Goal: Task Accomplishment & Management: Manage account settings

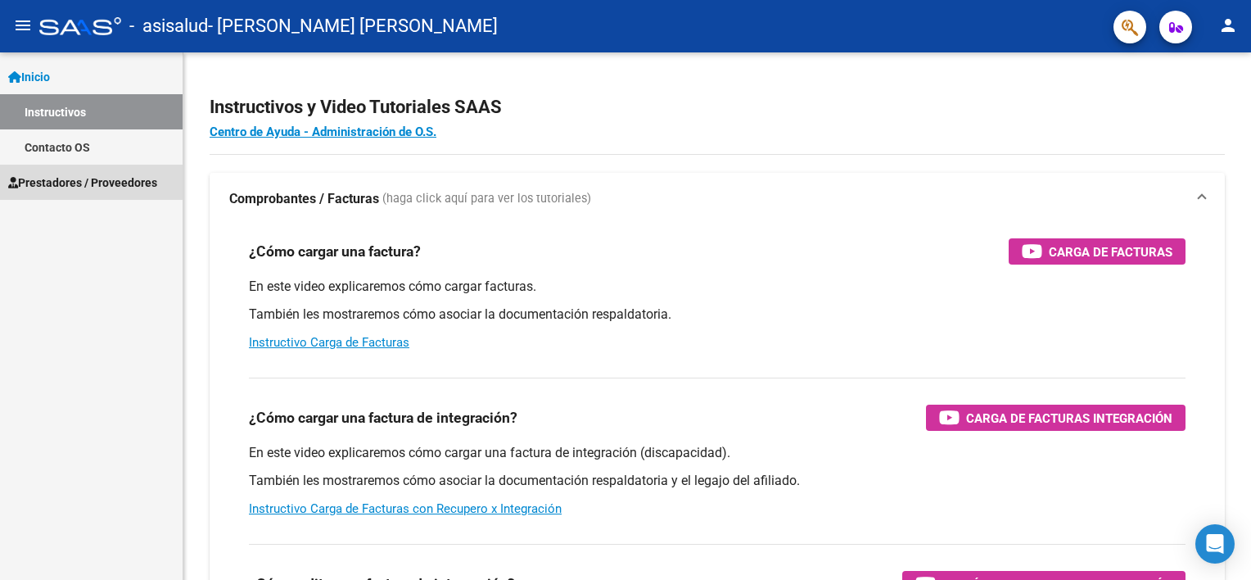
click at [101, 174] on span "Prestadores / Proveedores" at bounding box center [82, 183] width 149 height 18
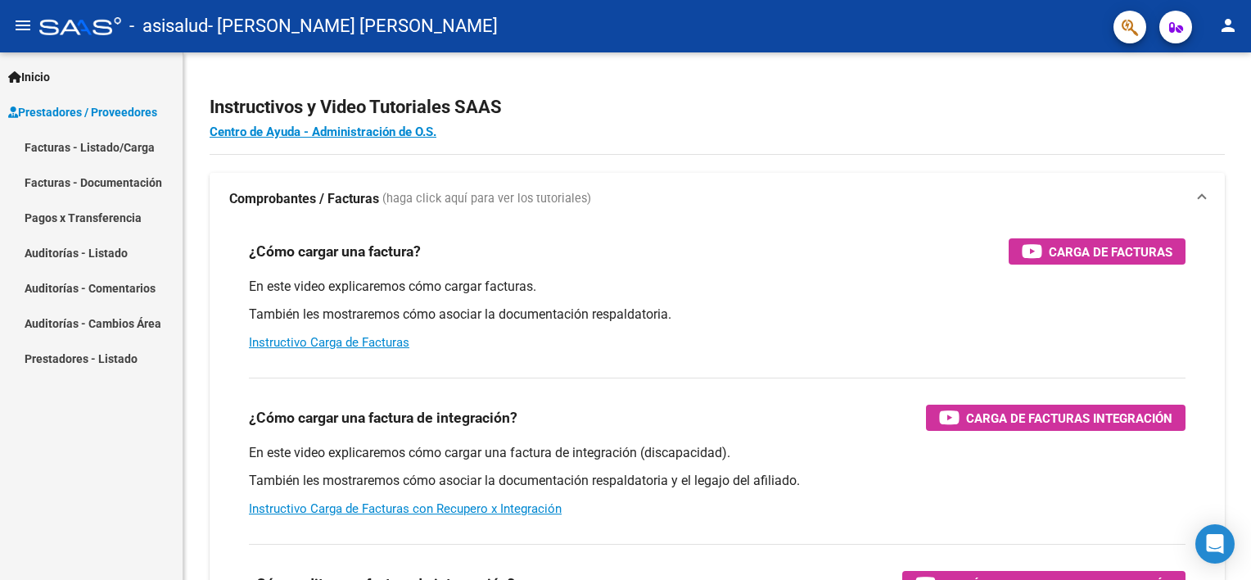
click at [119, 223] on link "Pagos x Transferencia" at bounding box center [91, 217] width 183 height 35
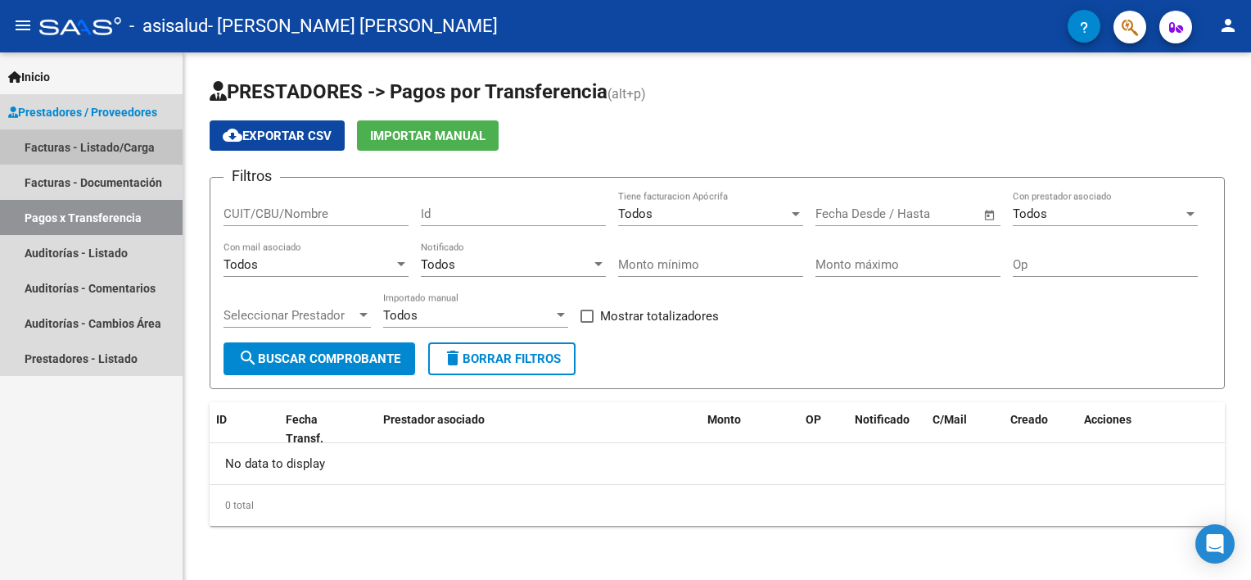
click at [92, 143] on link "Facturas - Listado/Carga" at bounding box center [91, 146] width 183 height 35
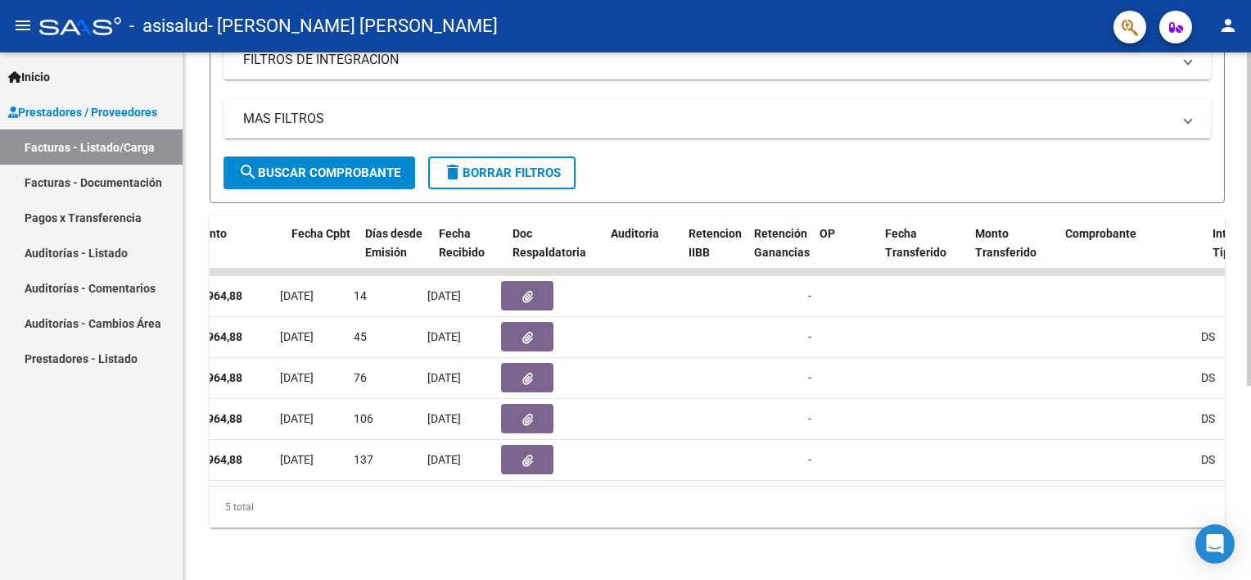
scroll to position [0, 805]
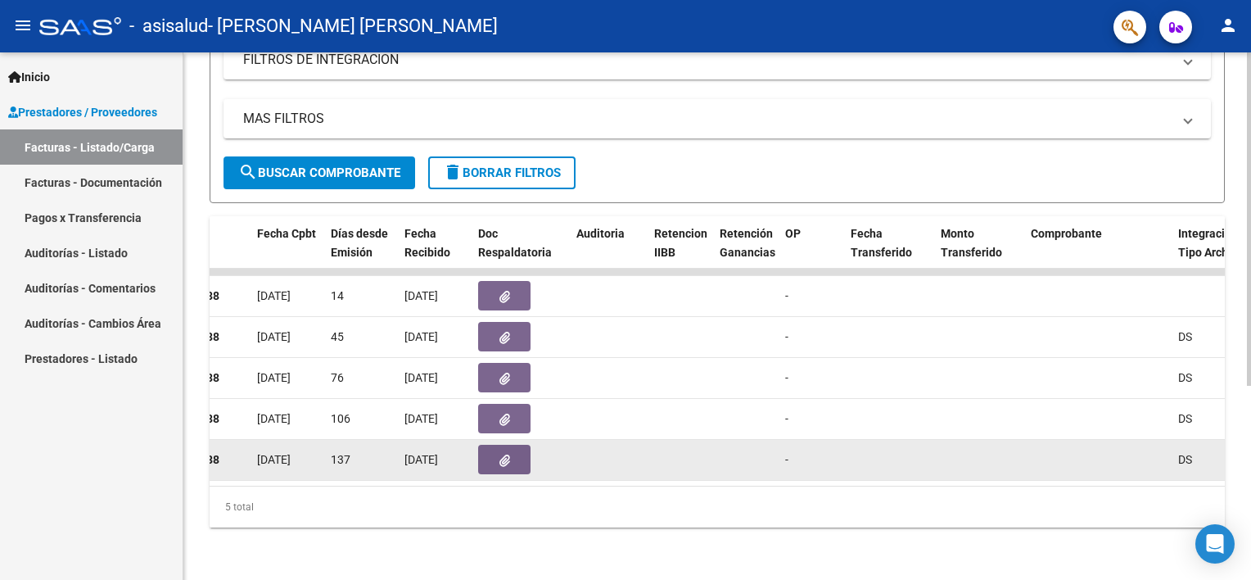
click at [504, 454] on icon "button" at bounding box center [504, 460] width 11 height 12
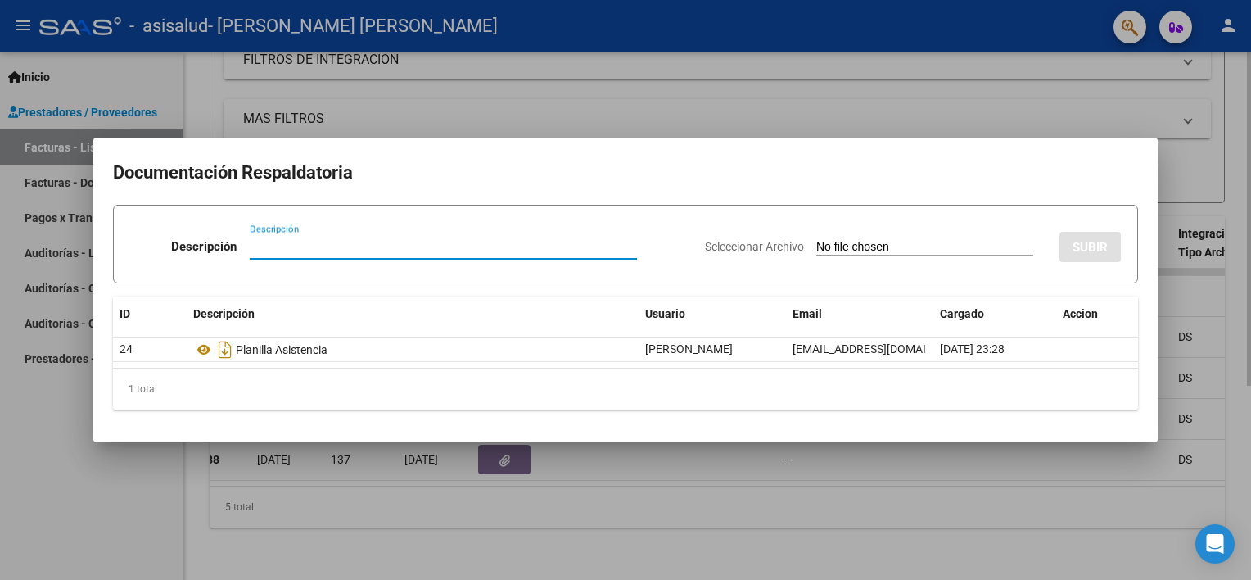
click at [472, 121] on div at bounding box center [625, 290] width 1251 height 580
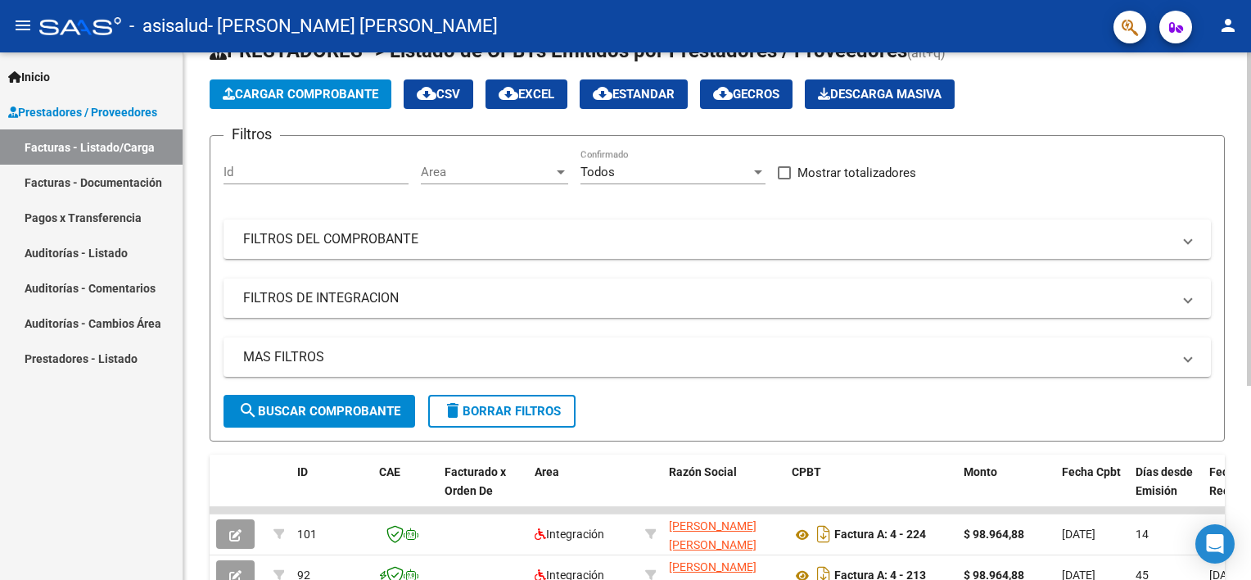
scroll to position [0, 0]
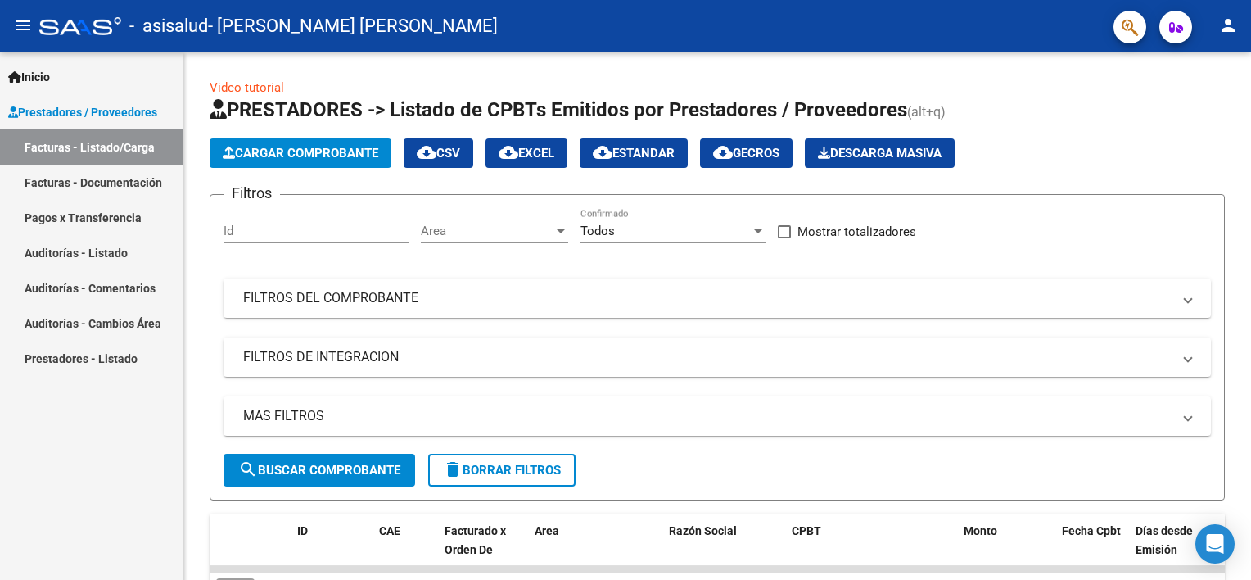
click at [82, 85] on link "Inicio" at bounding box center [91, 76] width 183 height 35
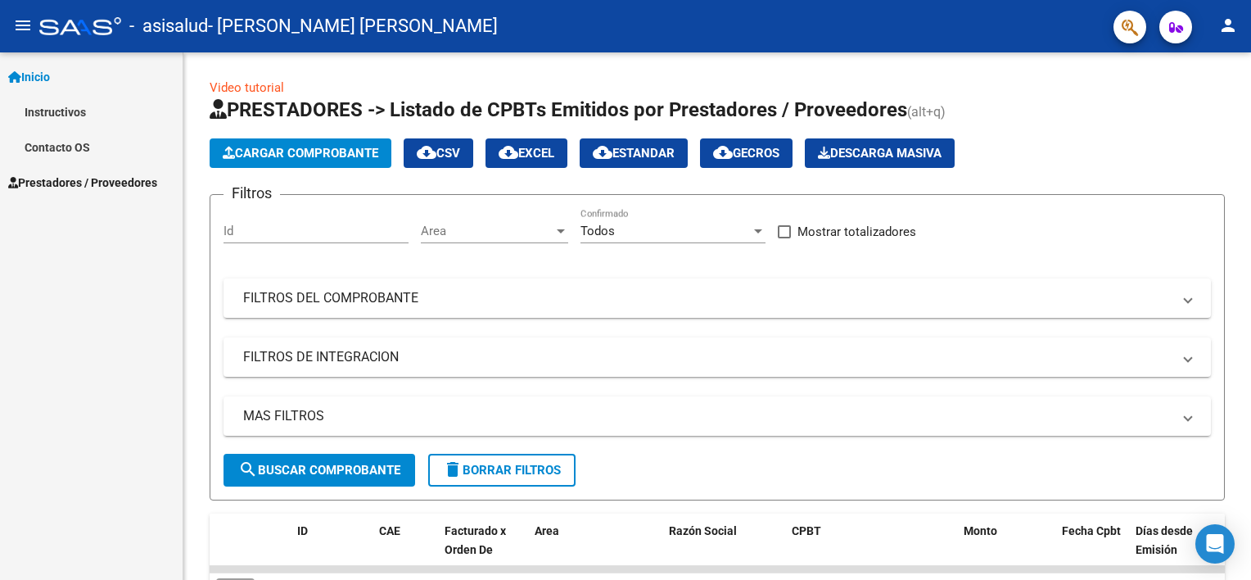
click at [1226, 27] on mat-icon "person" at bounding box center [1228, 26] width 20 height 20
click at [1198, 108] on button "exit_to_app Salir" at bounding box center [1194, 107] width 100 height 39
